Goal: Task Accomplishment & Management: Use online tool/utility

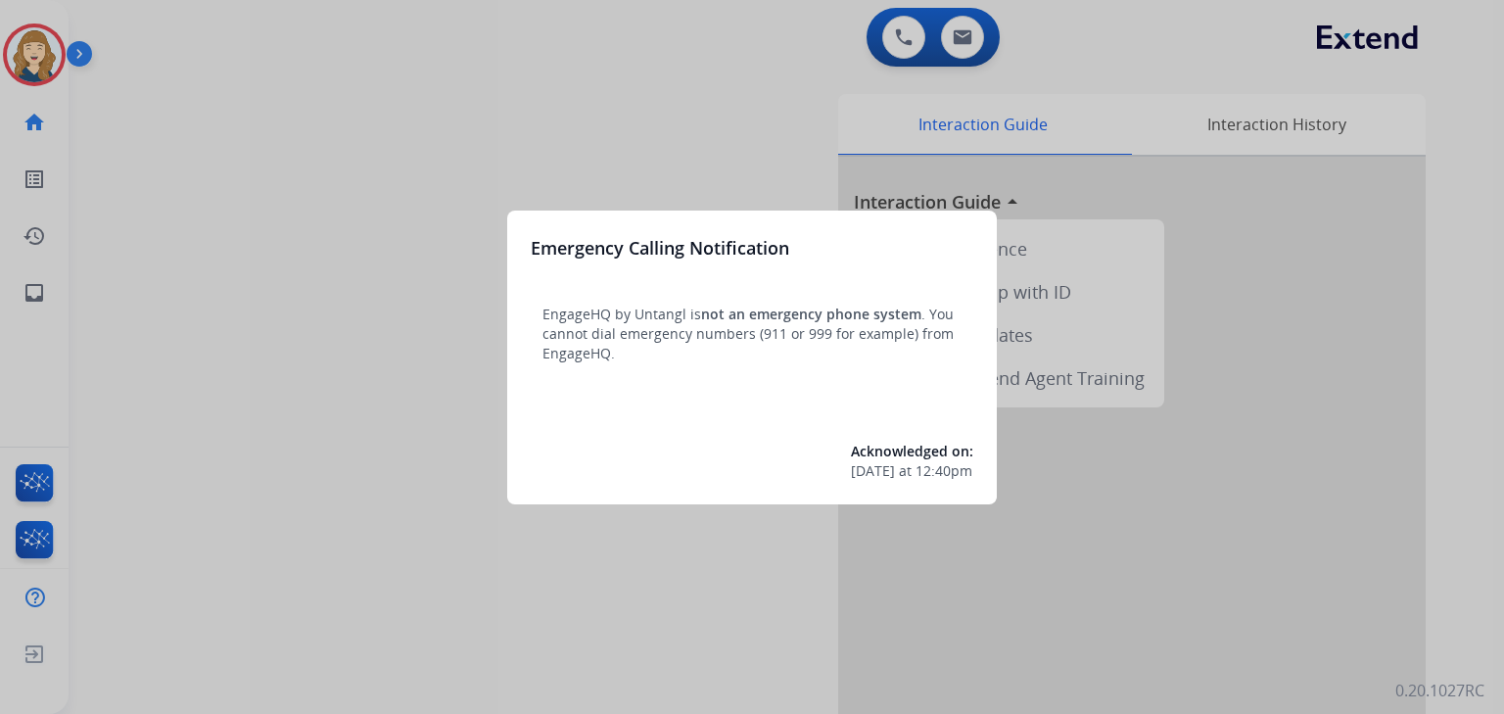
click at [39, 295] on div at bounding box center [752, 357] width 1504 height 714
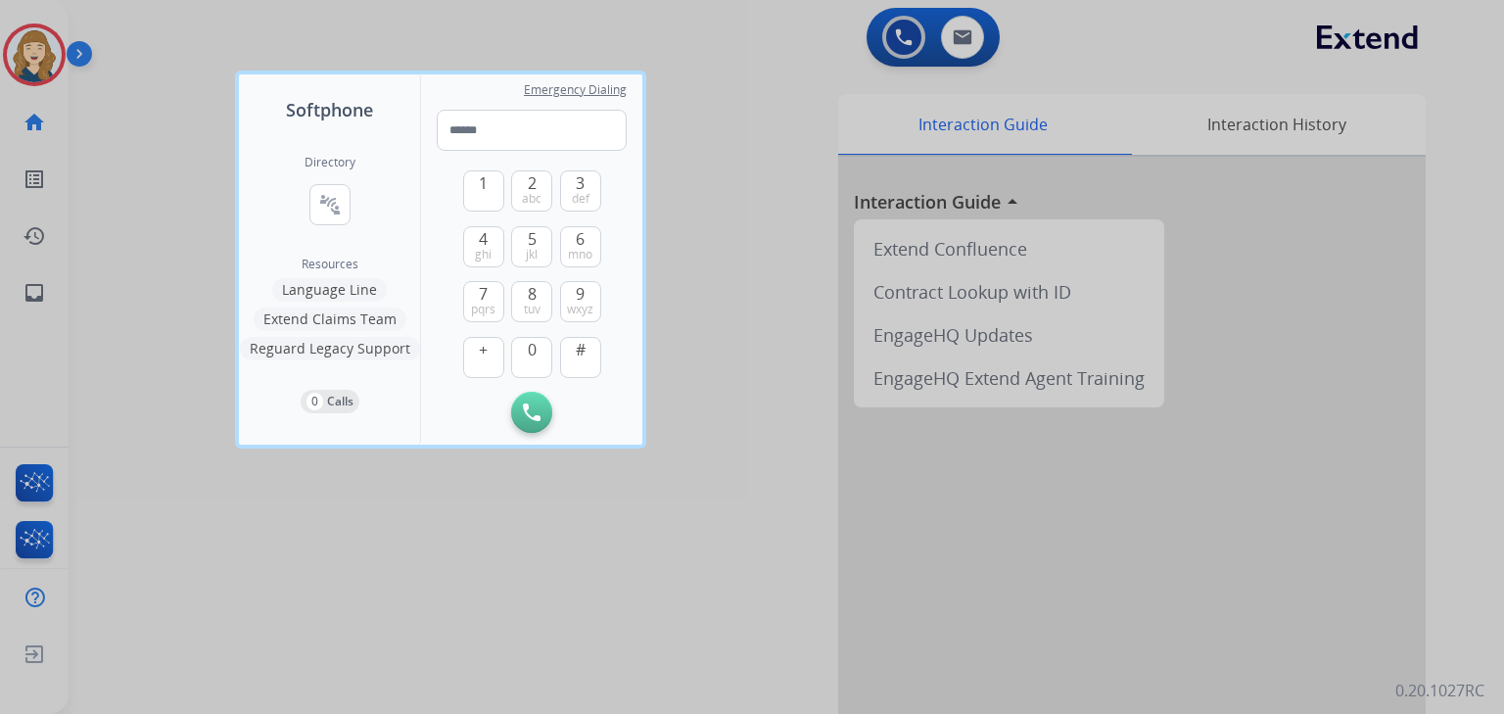
click at [31, 286] on div at bounding box center [752, 357] width 1504 height 714
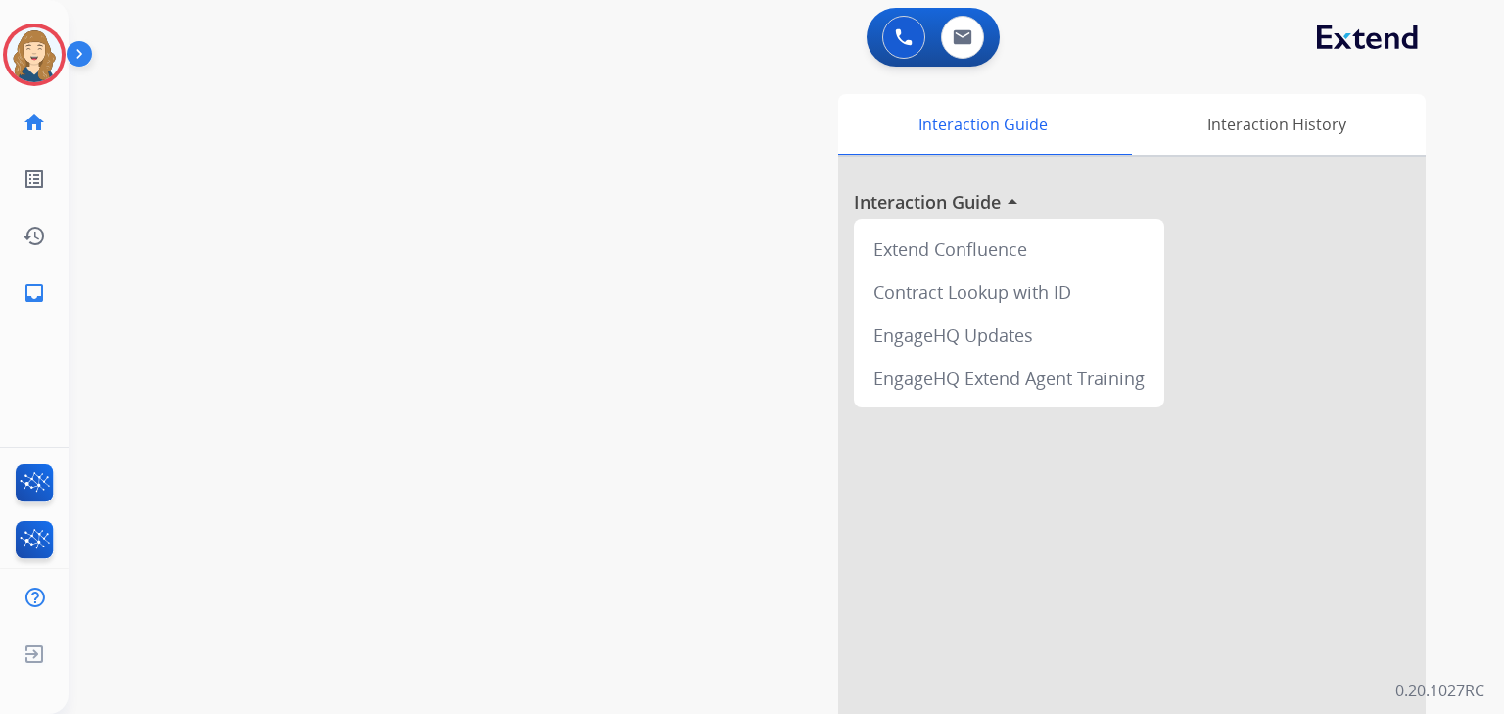
click at [31, 286] on mat-icon "inbox" at bounding box center [35, 293] width 24 height 24
select select "**********"
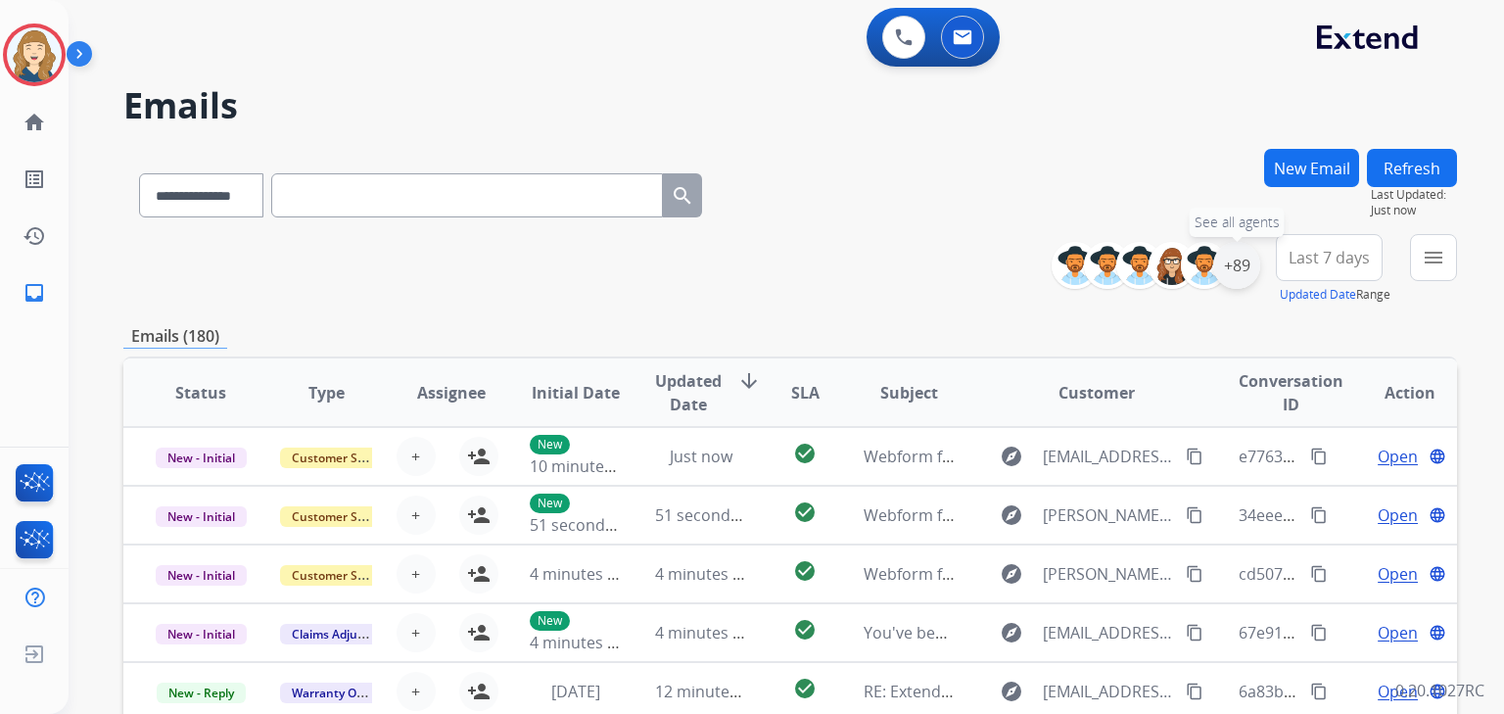
click at [1233, 270] on div "+89" at bounding box center [1236, 265] width 47 height 47
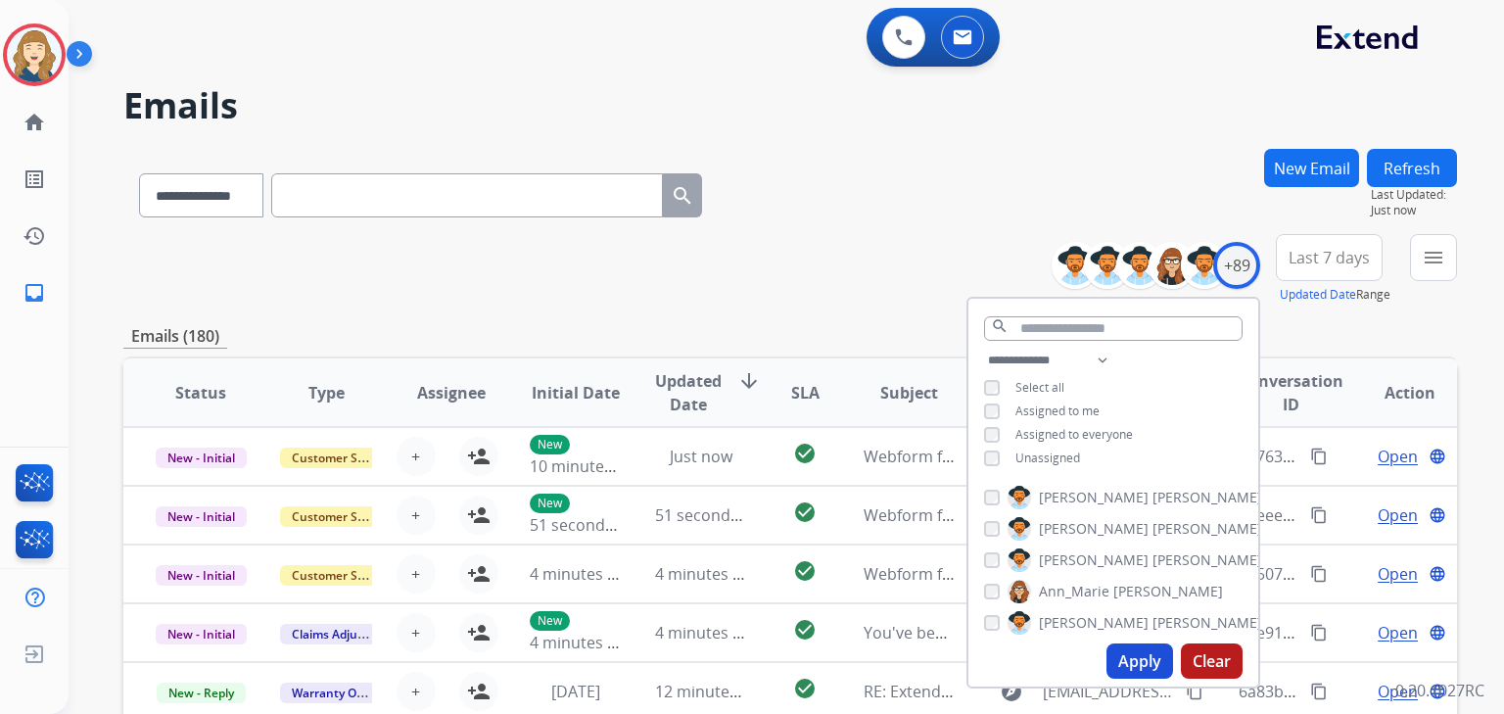
click at [1151, 661] on button "Apply" at bounding box center [1139, 660] width 67 height 35
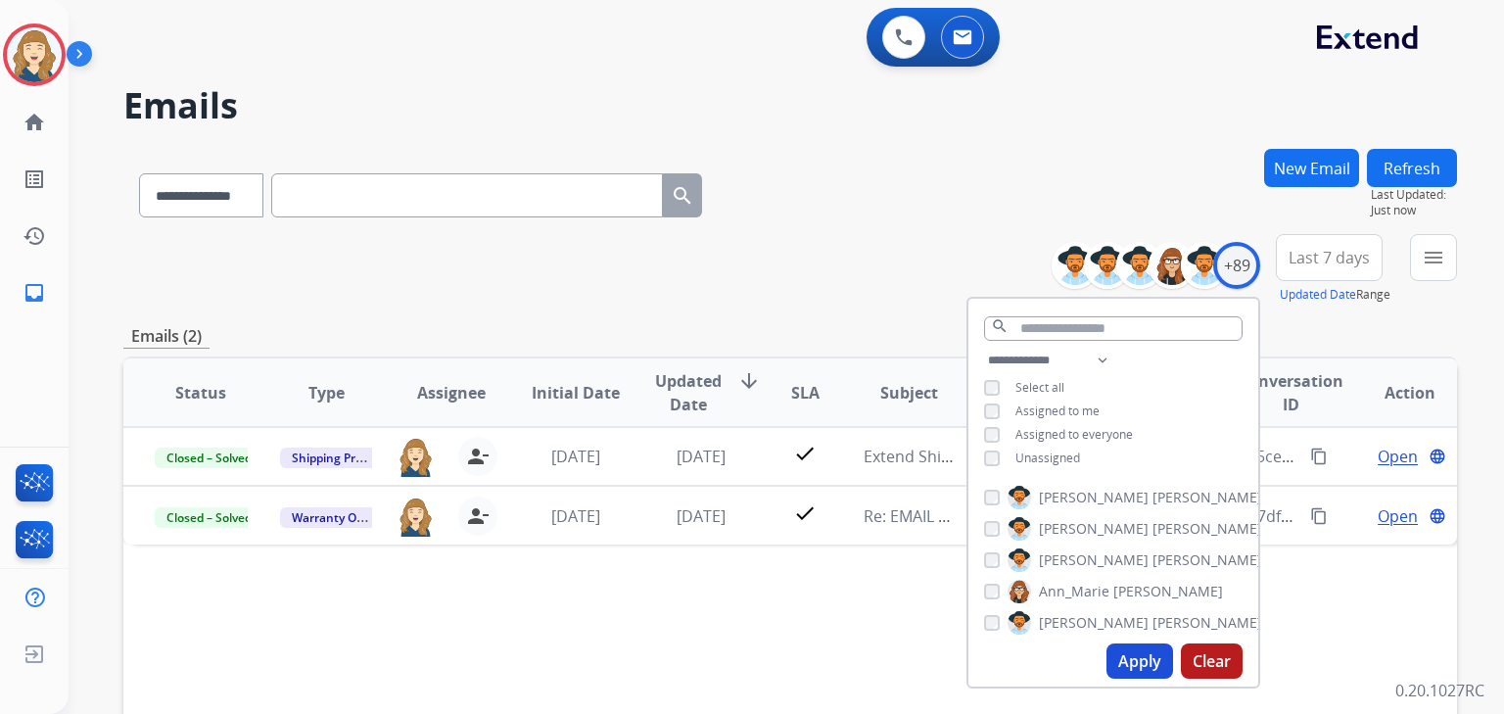
click at [666, 648] on div "Status Type Assignee Initial Date Updated Date arrow_downward SLA Subject Custo…" at bounding box center [790, 684] width 1334 height 656
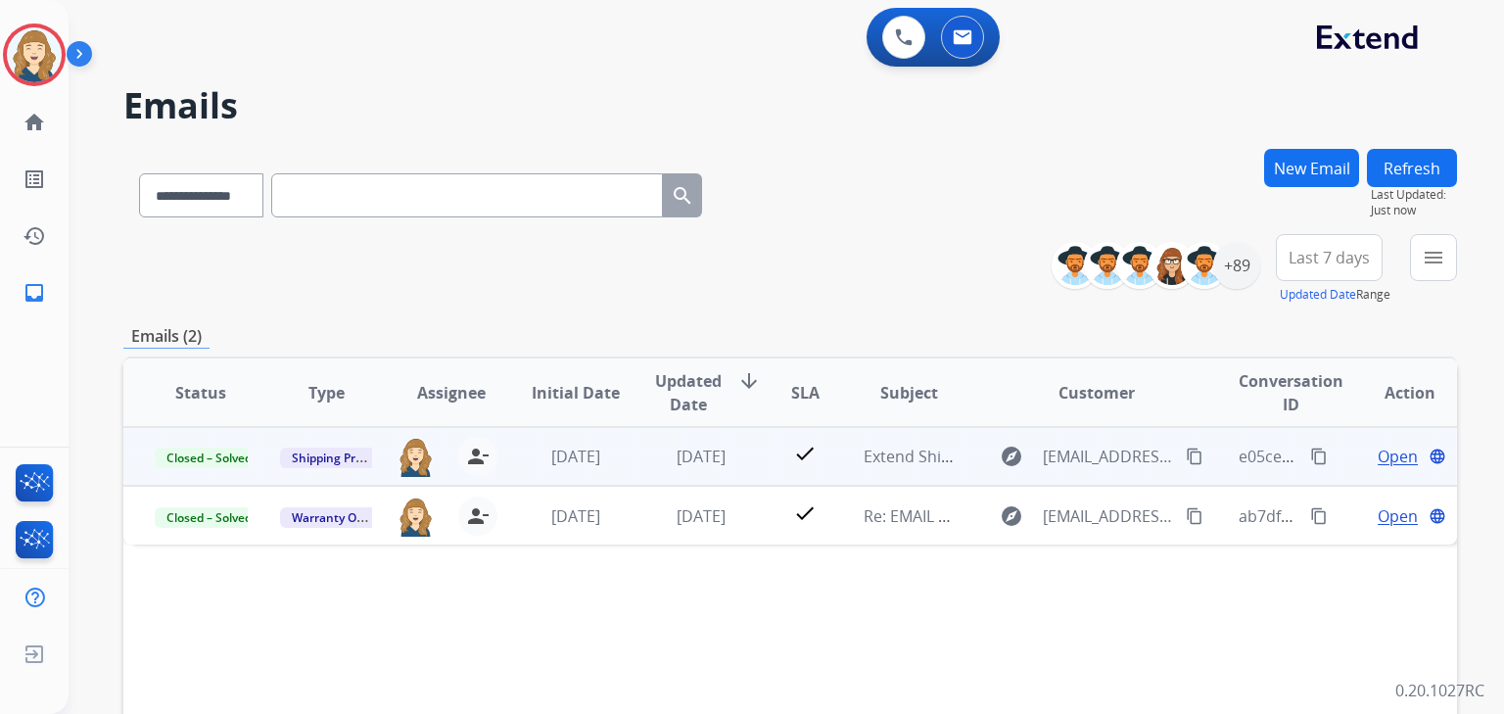
click at [1388, 454] on span "Open" at bounding box center [1398, 457] width 40 height 24
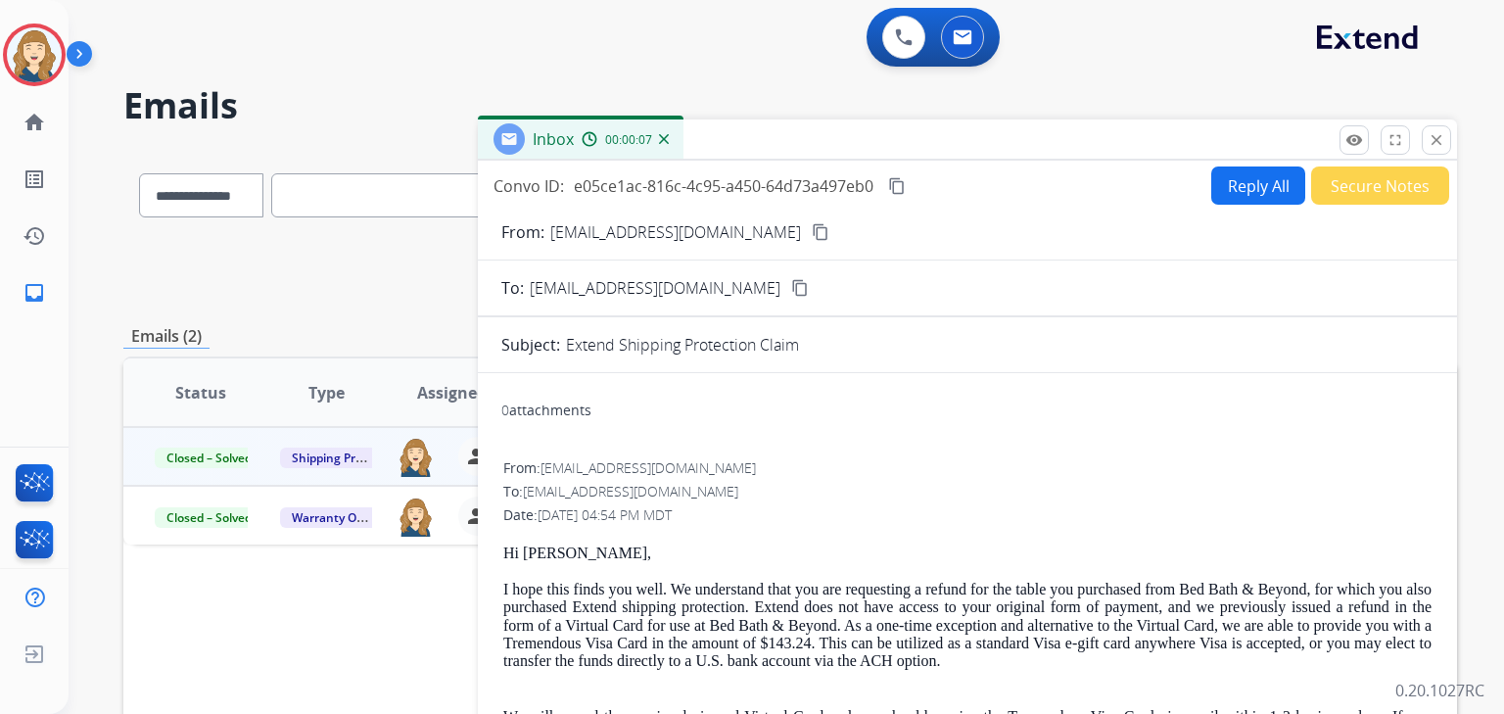
click at [791, 289] on mat-icon "content_copy" at bounding box center [800, 288] width 18 height 18
click at [1430, 145] on mat-icon "close" at bounding box center [1437, 140] width 18 height 18
